Goal: Information Seeking & Learning: Learn about a topic

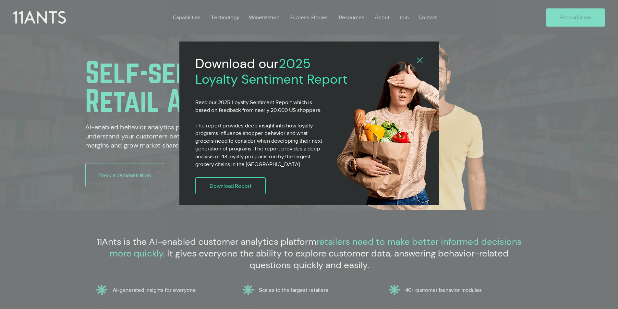
click at [100, 162] on div "2025 Loyalty Sentiment Report" at bounding box center [309, 154] width 618 height 309
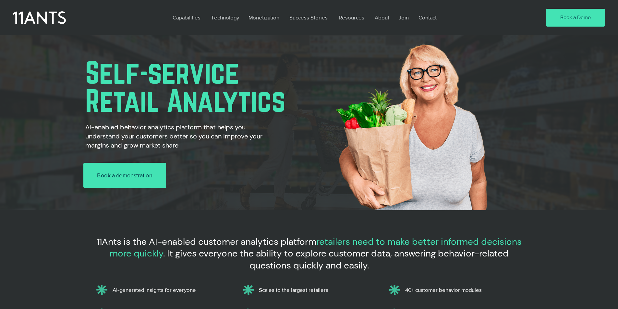
click at [98, 163] on link "Book a demonstration" at bounding box center [124, 175] width 83 height 25
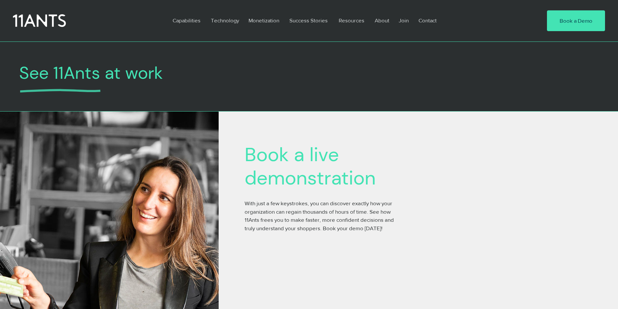
click at [248, 16] on p "Monetization" at bounding box center [263, 20] width 37 height 15
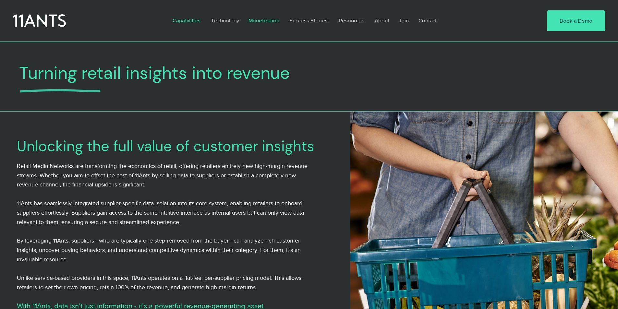
click at [175, 16] on p "Capabilities" at bounding box center [186, 20] width 34 height 15
